Goal: Transaction & Acquisition: Purchase product/service

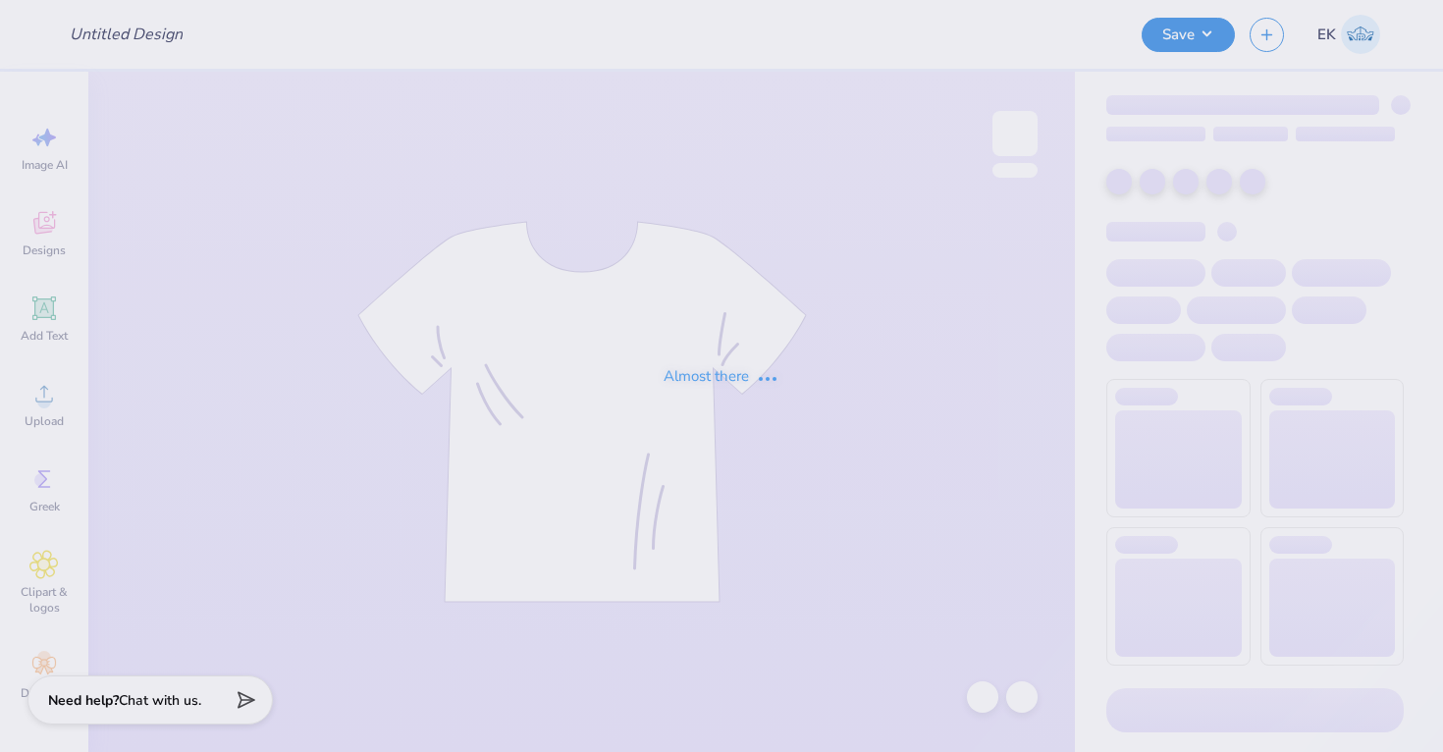
type input "AMA Merch [DATE]-[DATE]"
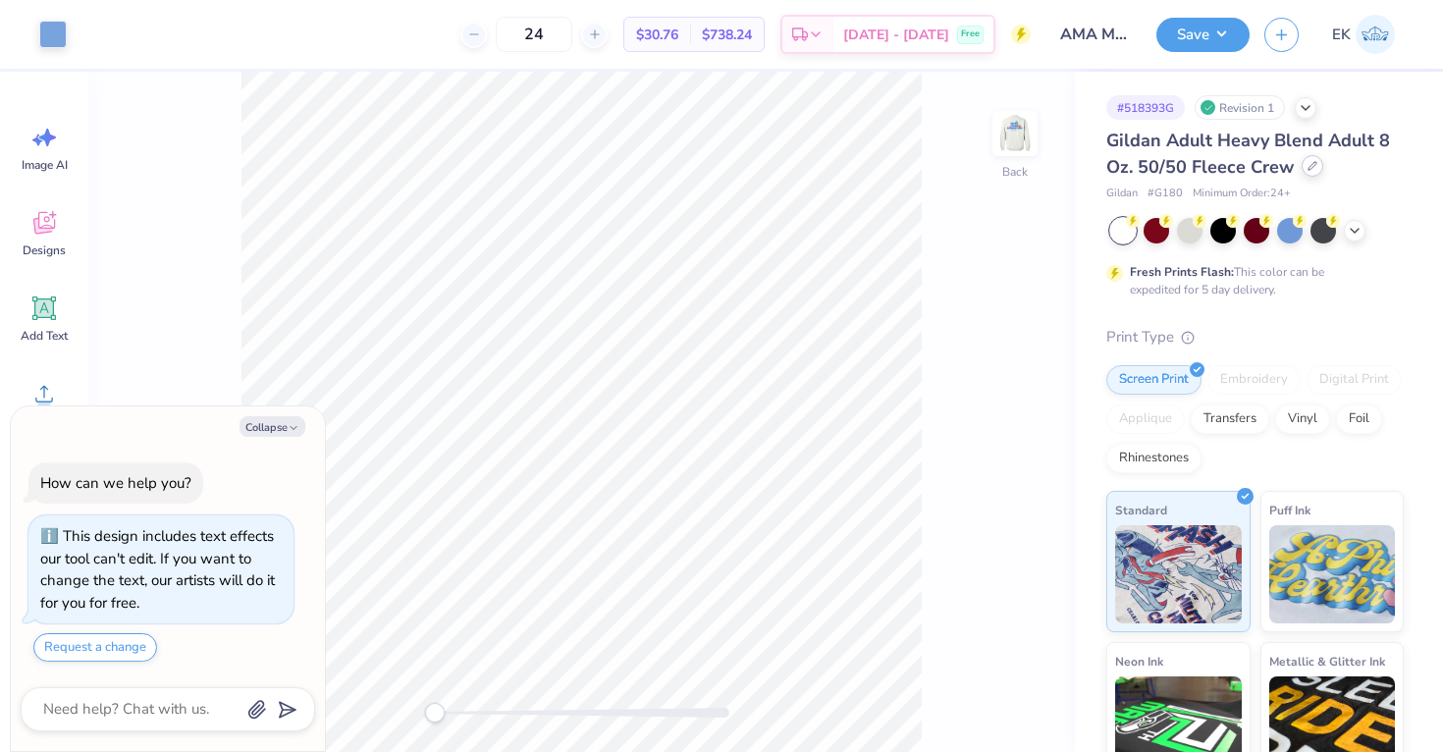
click at [1310, 168] on icon at bounding box center [1313, 166] width 10 height 10
type textarea "x"
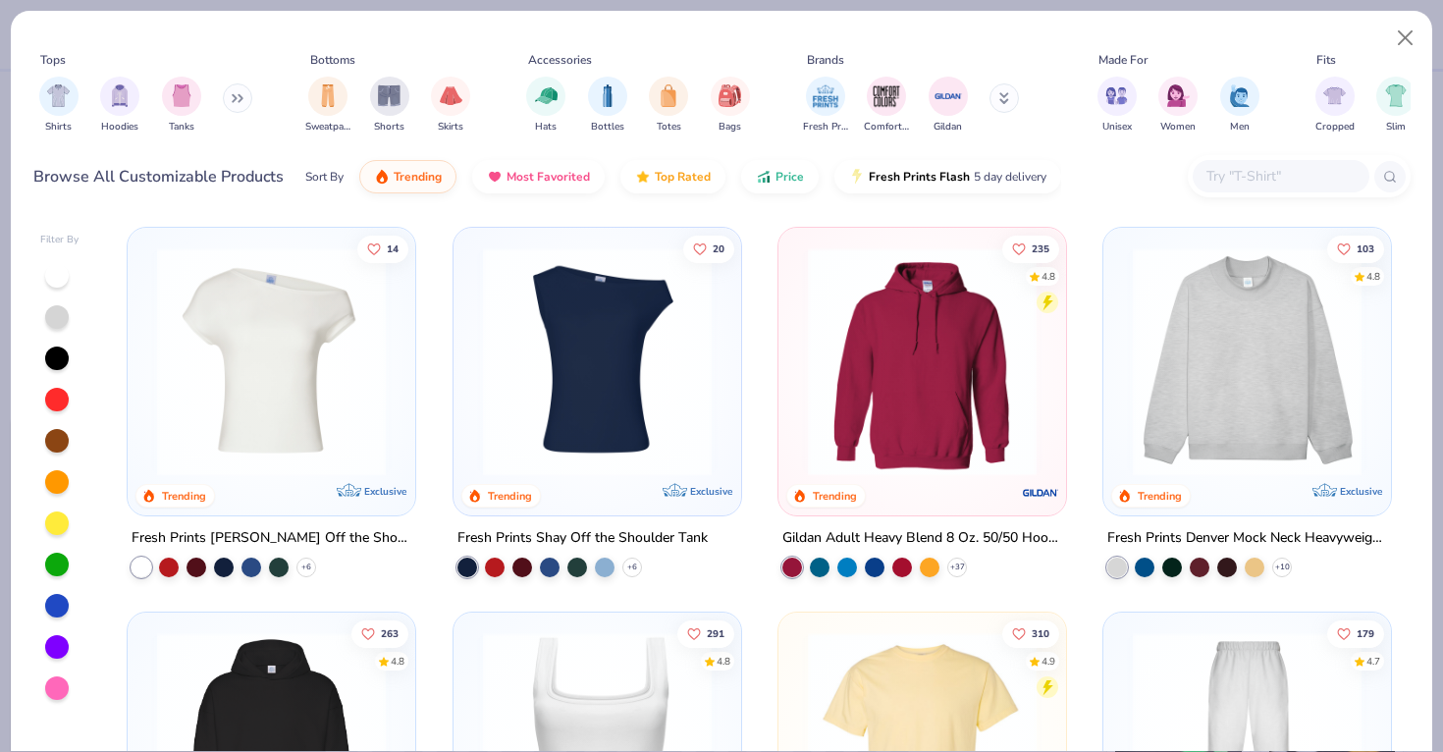
click at [1240, 181] on input "text" at bounding box center [1280, 176] width 151 height 23
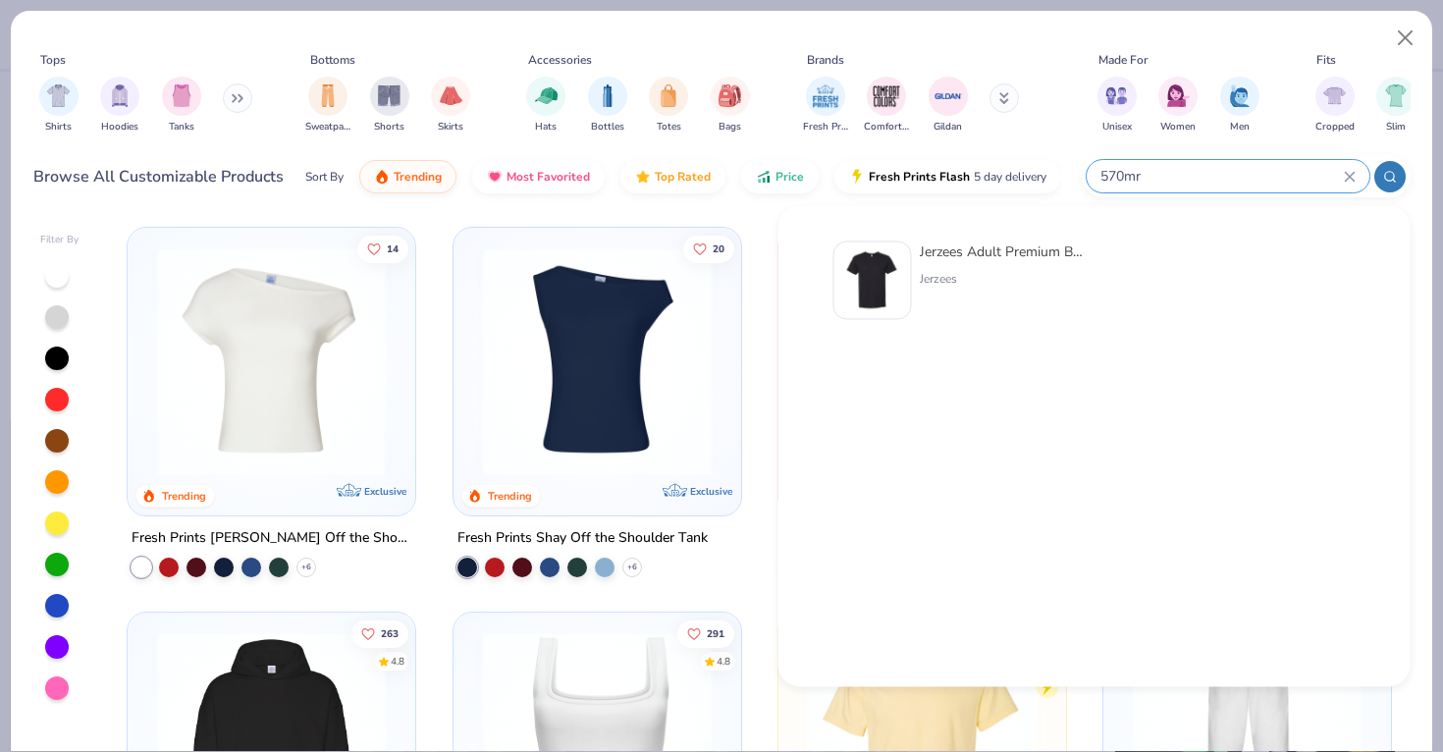
type input "570mr"
click at [898, 281] on img at bounding box center [872, 280] width 61 height 61
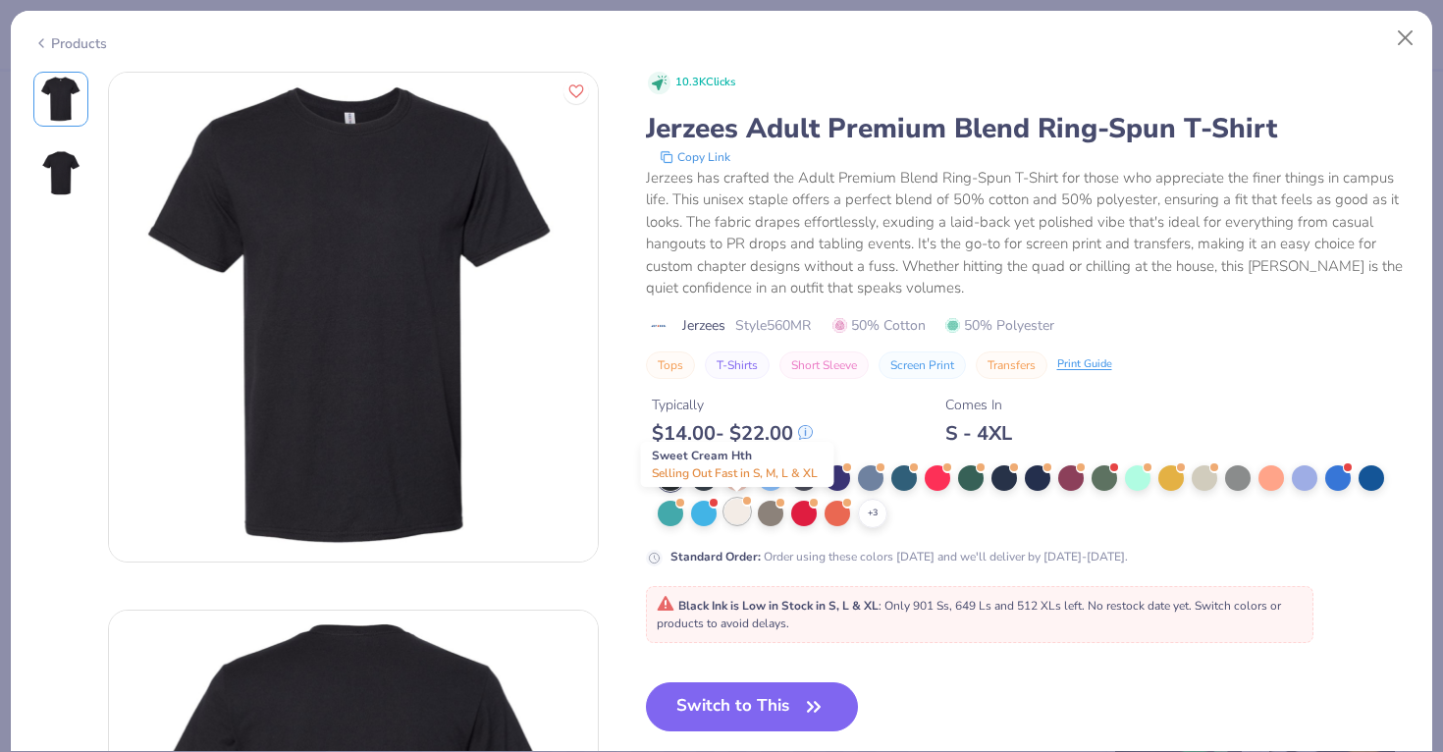
click at [744, 513] on div at bounding box center [738, 512] width 26 height 26
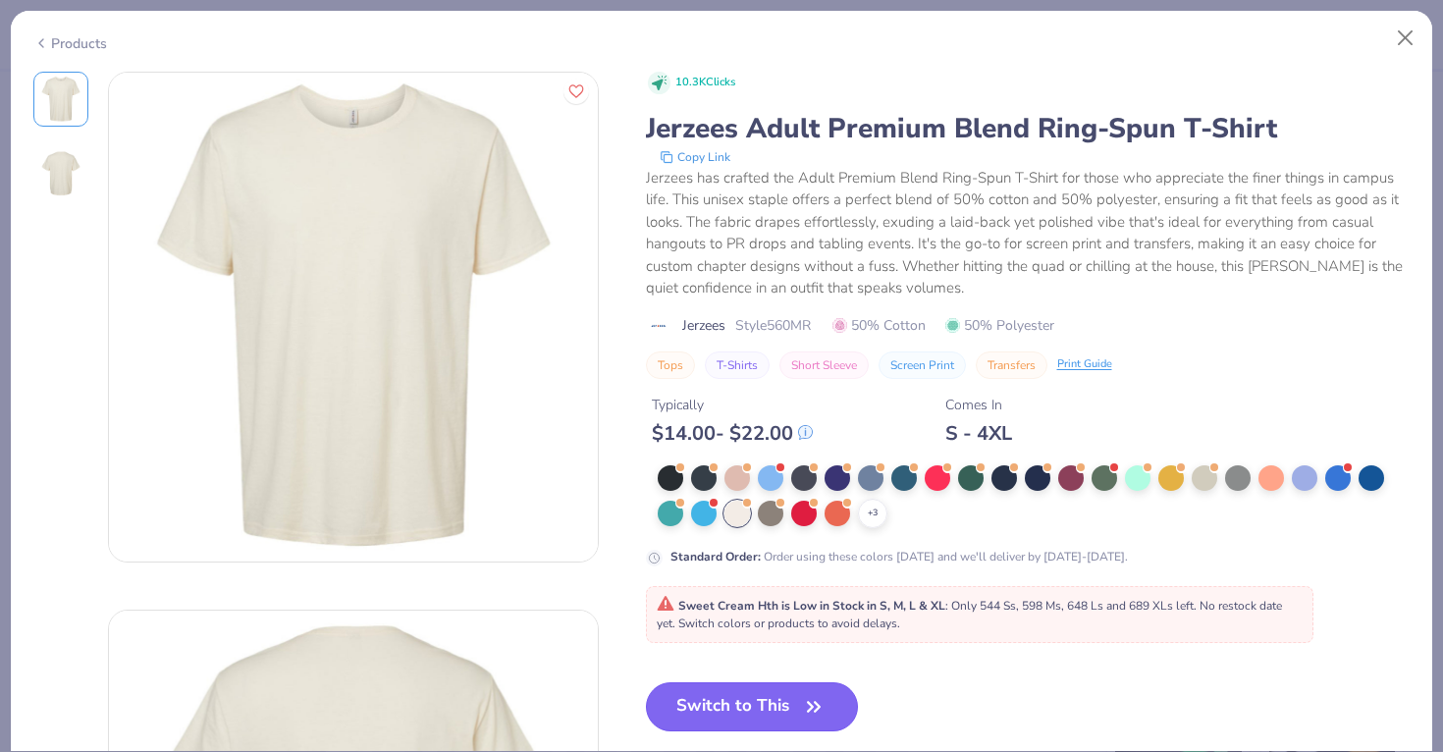
click at [810, 702] on icon "button" at bounding box center [813, 706] width 27 height 27
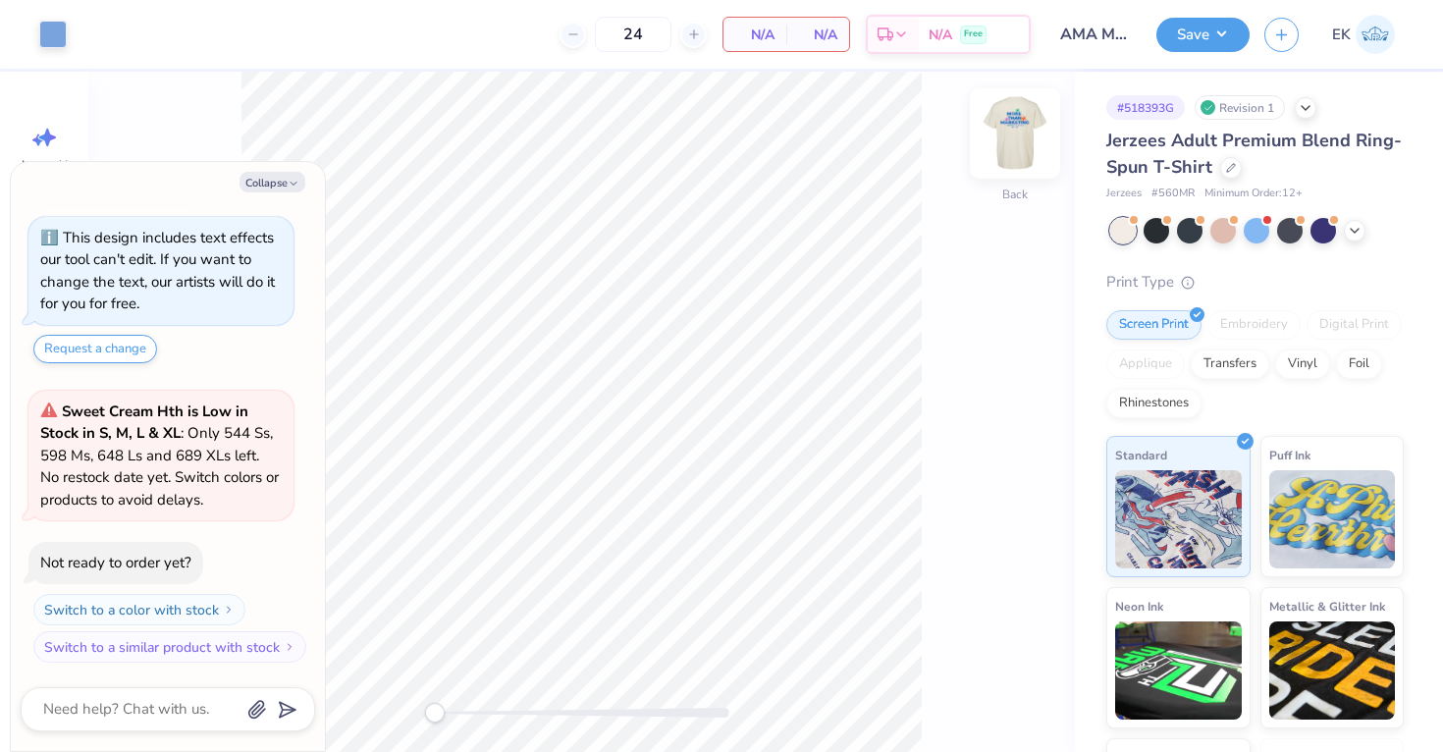
click at [1025, 146] on img at bounding box center [1015, 133] width 79 height 79
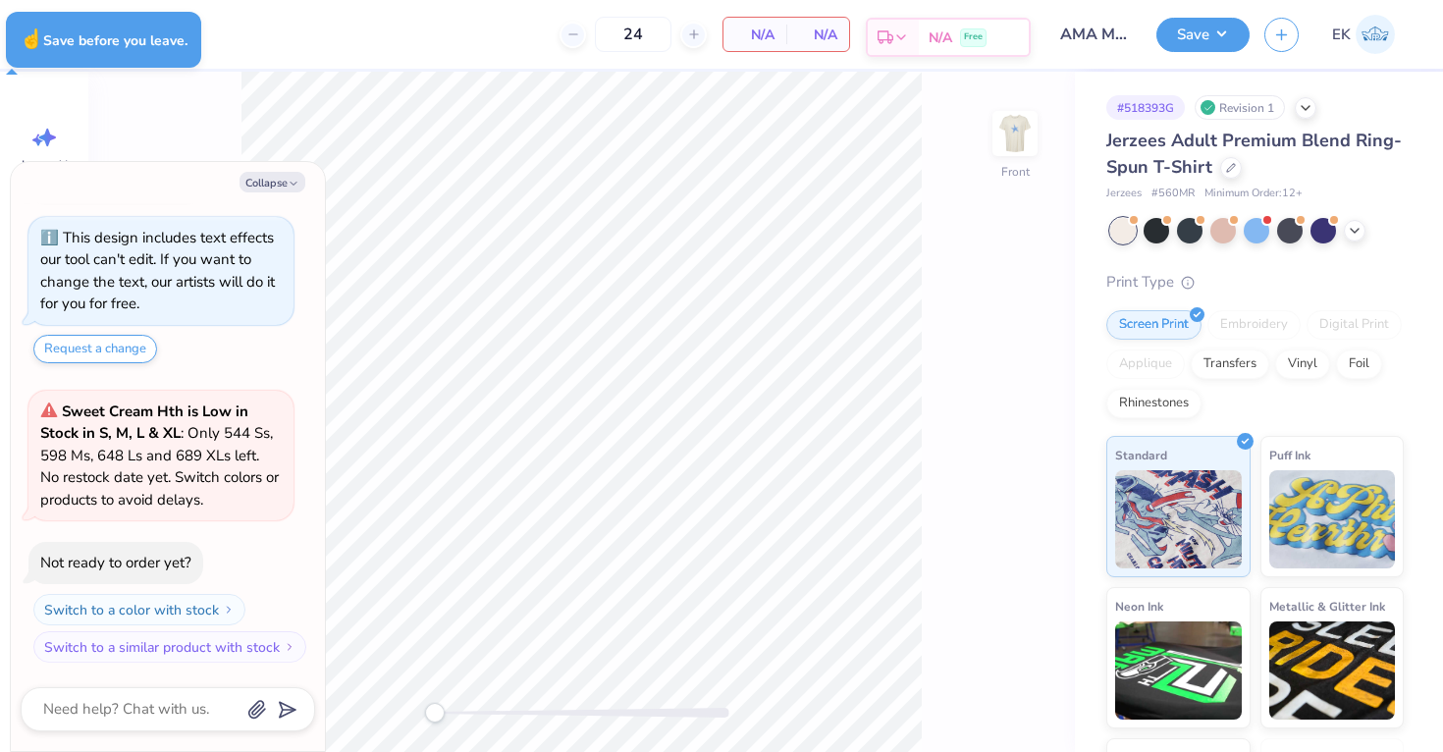
type textarea "x"
